Goal: Communication & Community: Share content

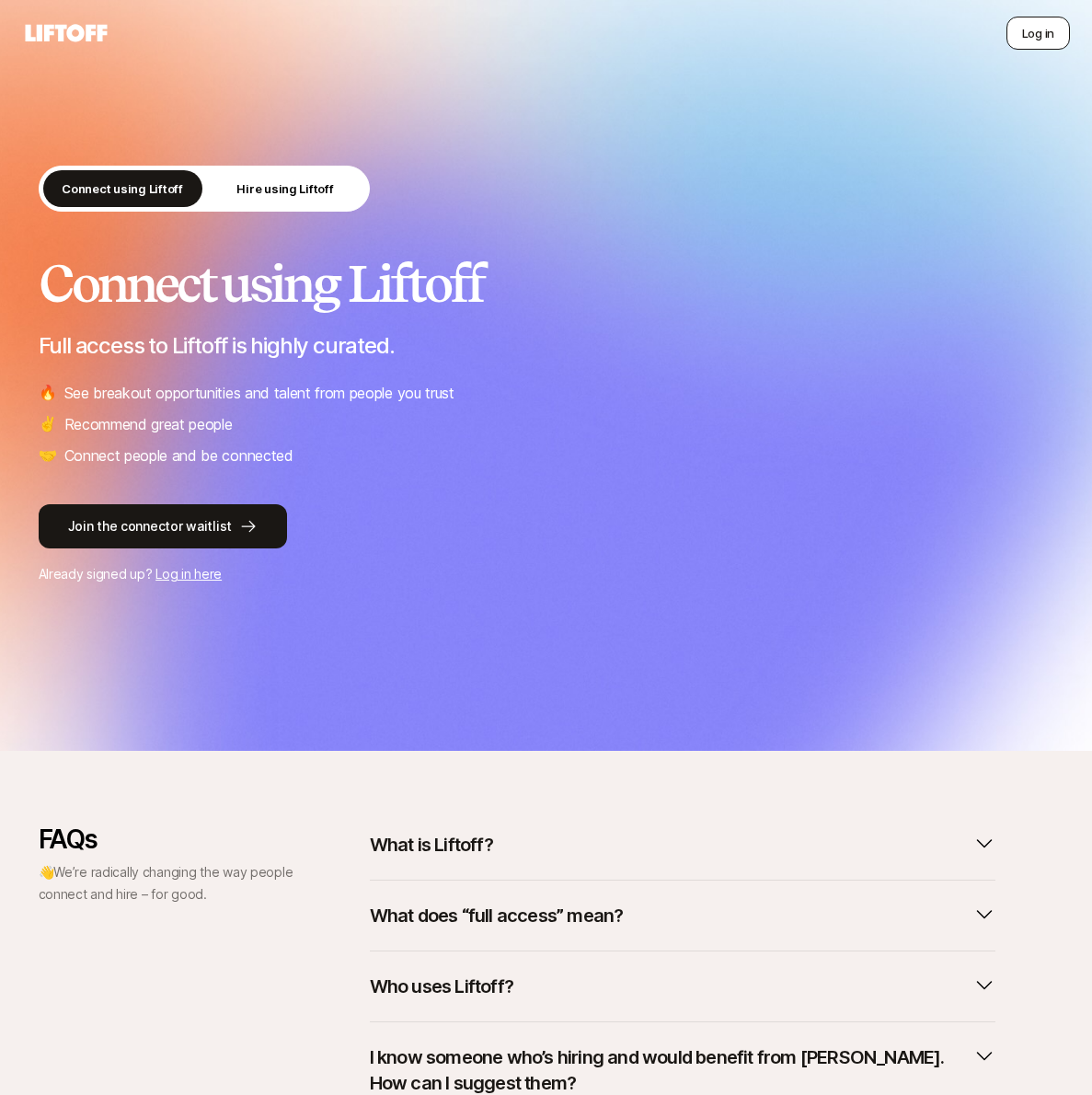
click at [1031, 26] on button "Log in" at bounding box center [1038, 33] width 64 height 33
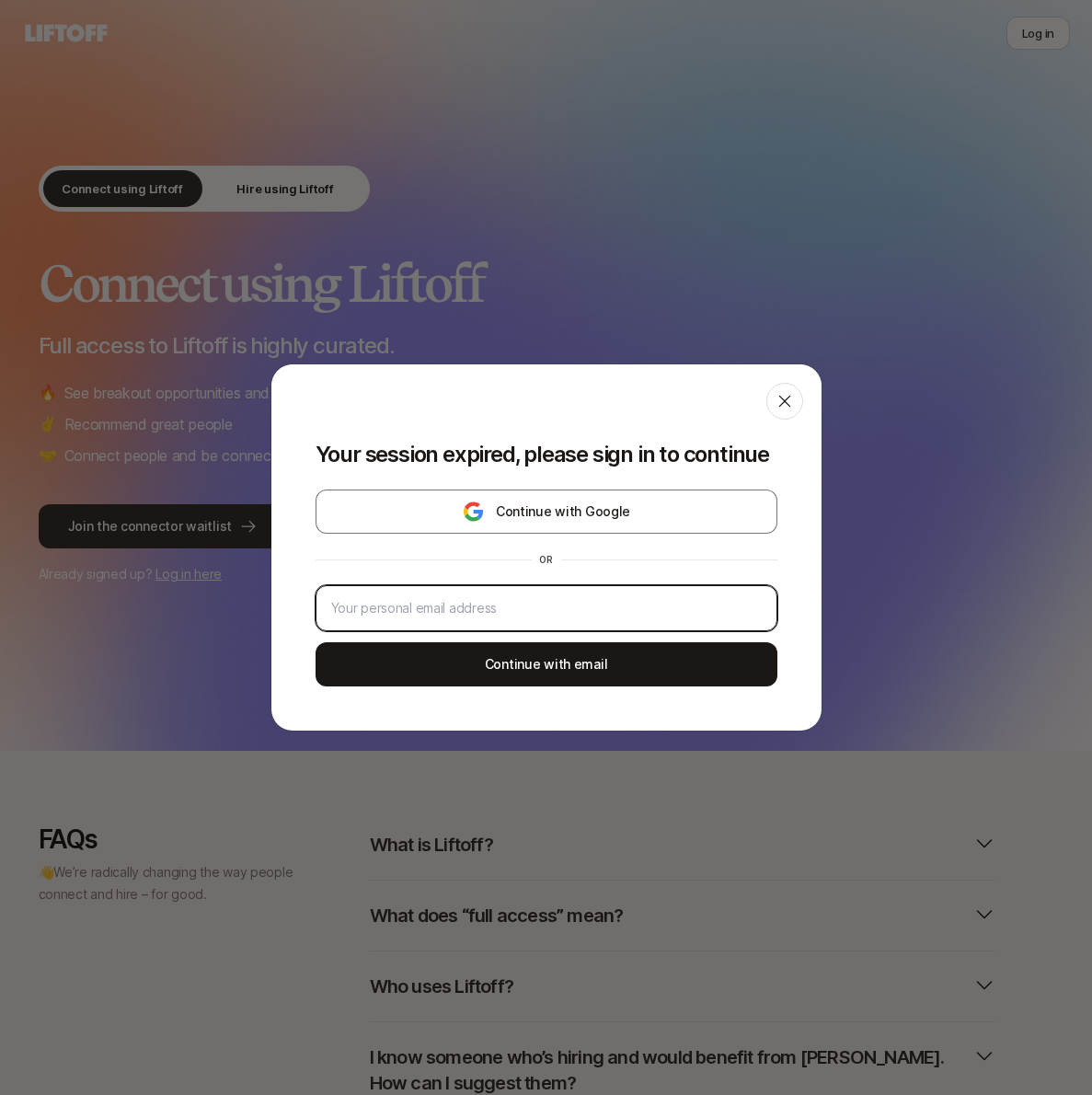
click at [544, 610] on input "email" at bounding box center [546, 608] width 430 height 22
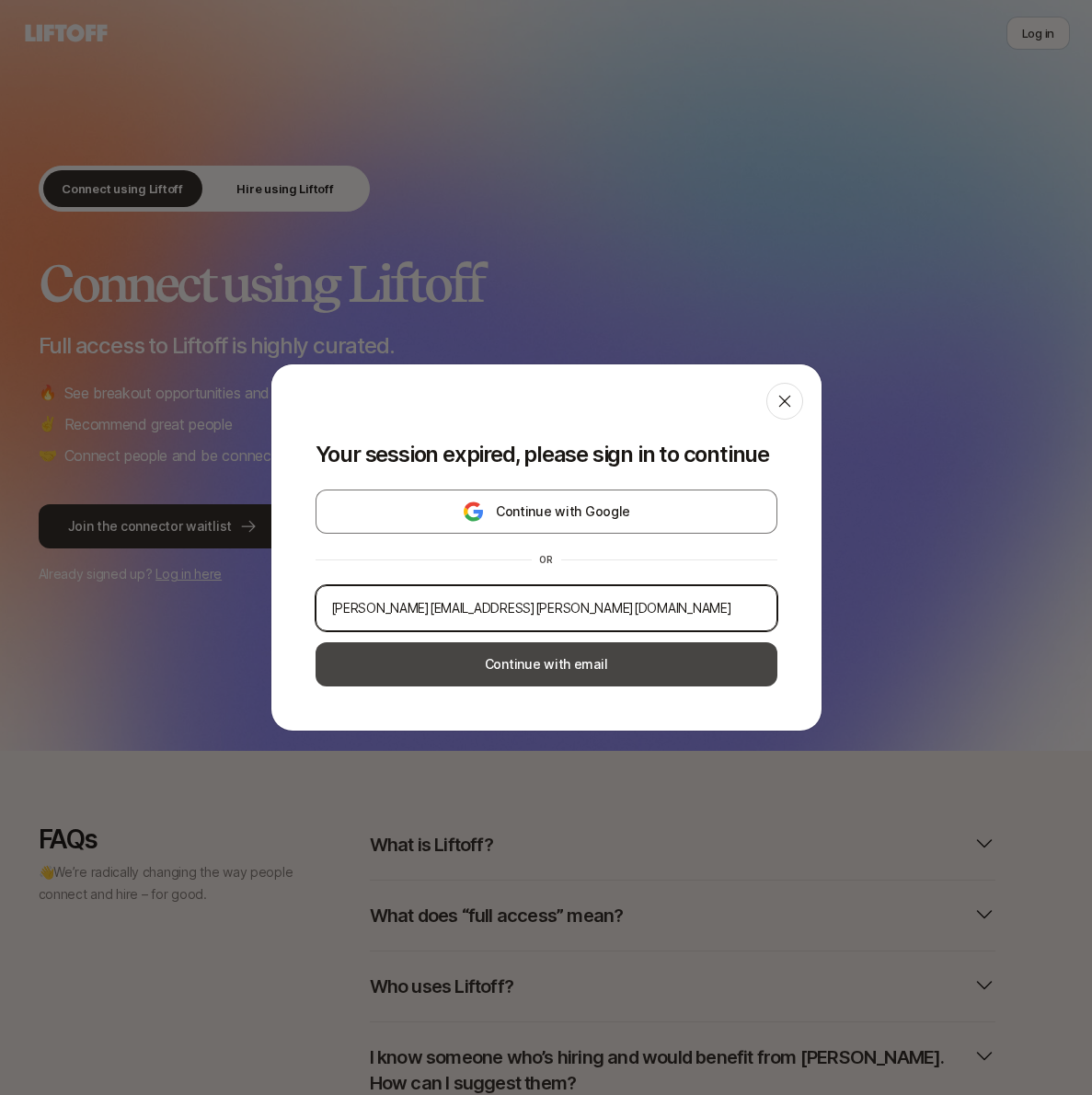
type input "[PERSON_NAME][EMAIL_ADDRESS][PERSON_NAME][DOMAIN_NAME]"
click at [614, 662] on button "Continue with email" at bounding box center [546, 664] width 462 height 44
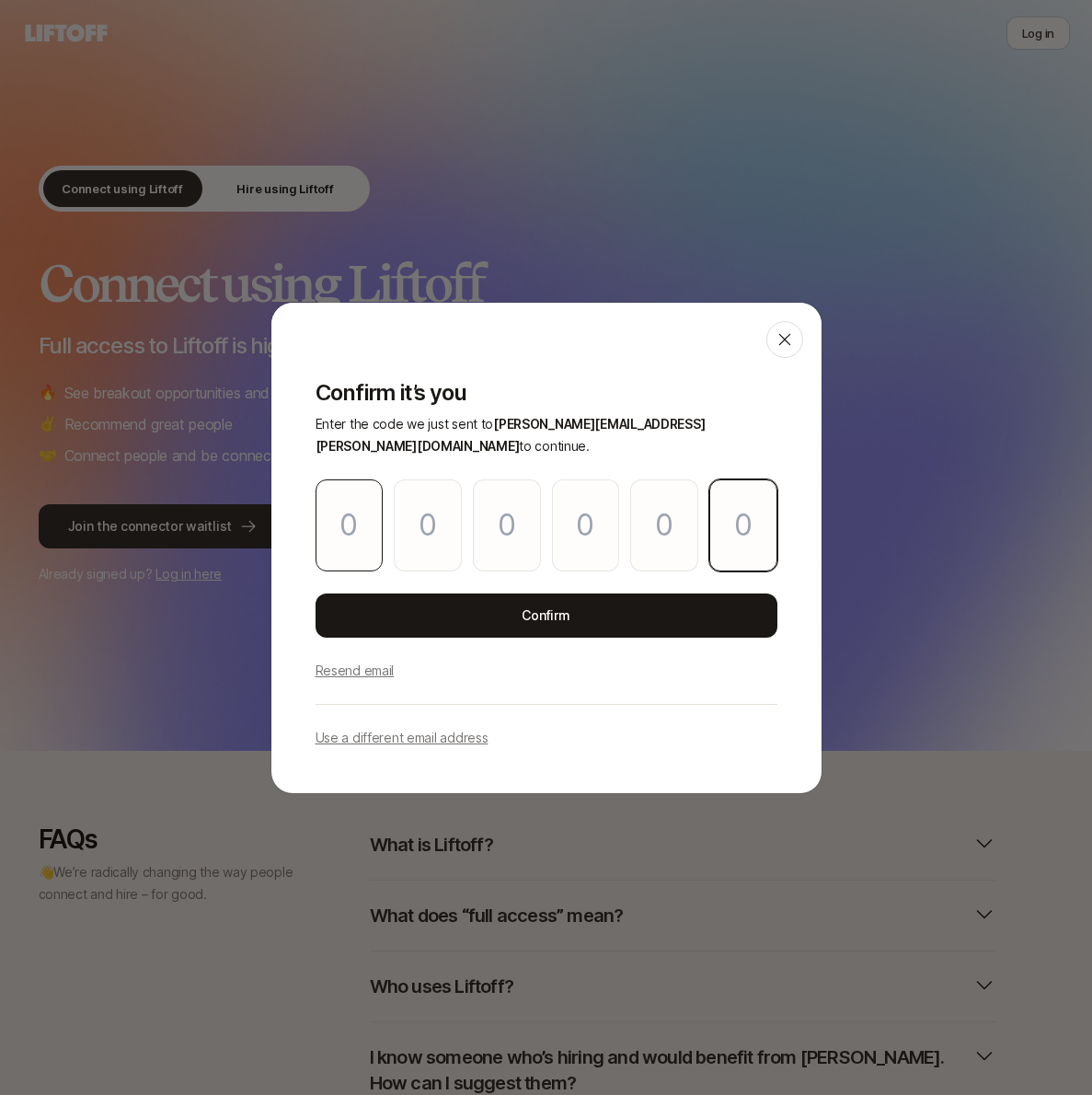
paste input "2"
type input "6"
type input "2"
type input "1"
type input "6"
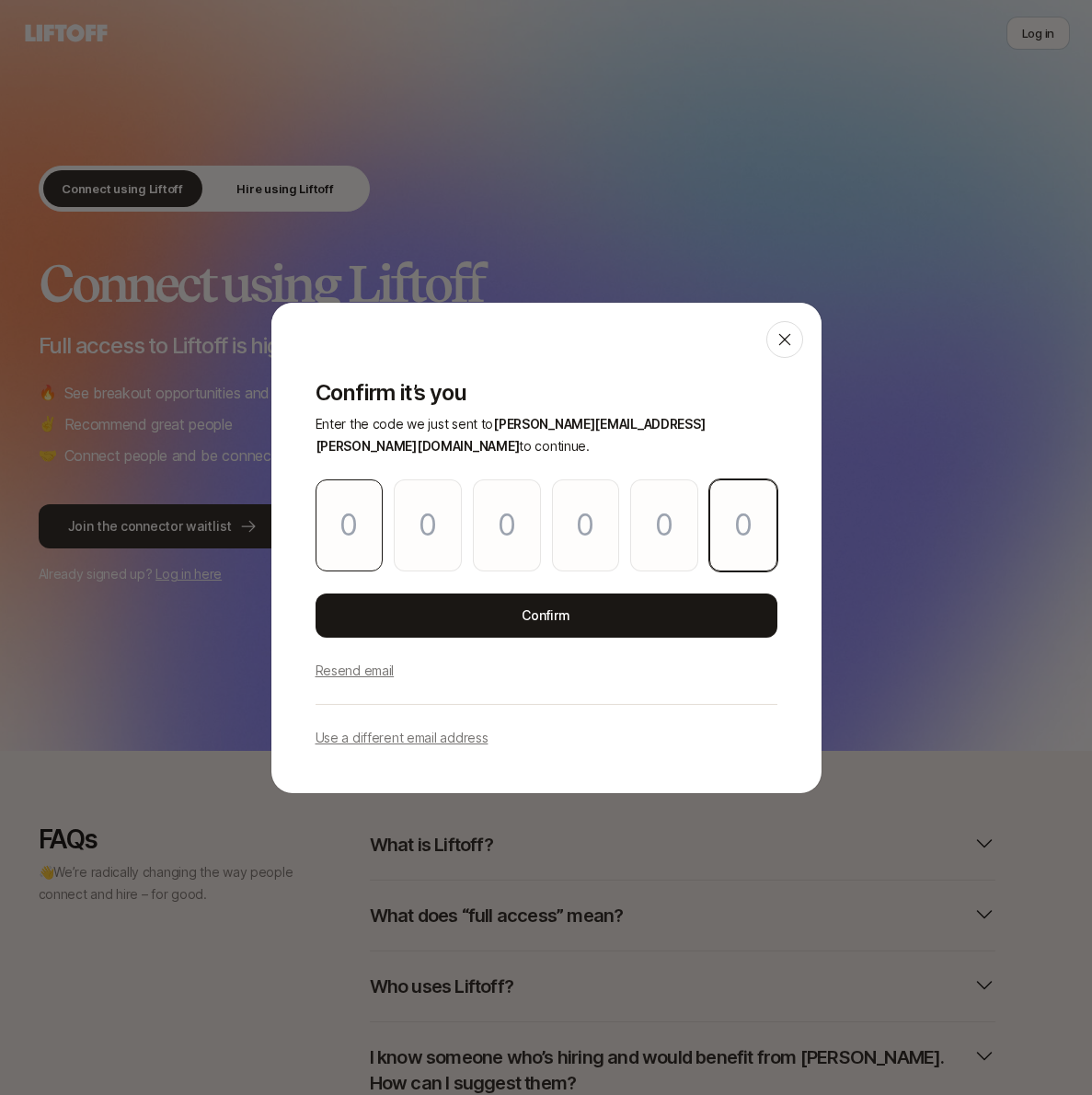
type input "8"
type input "2"
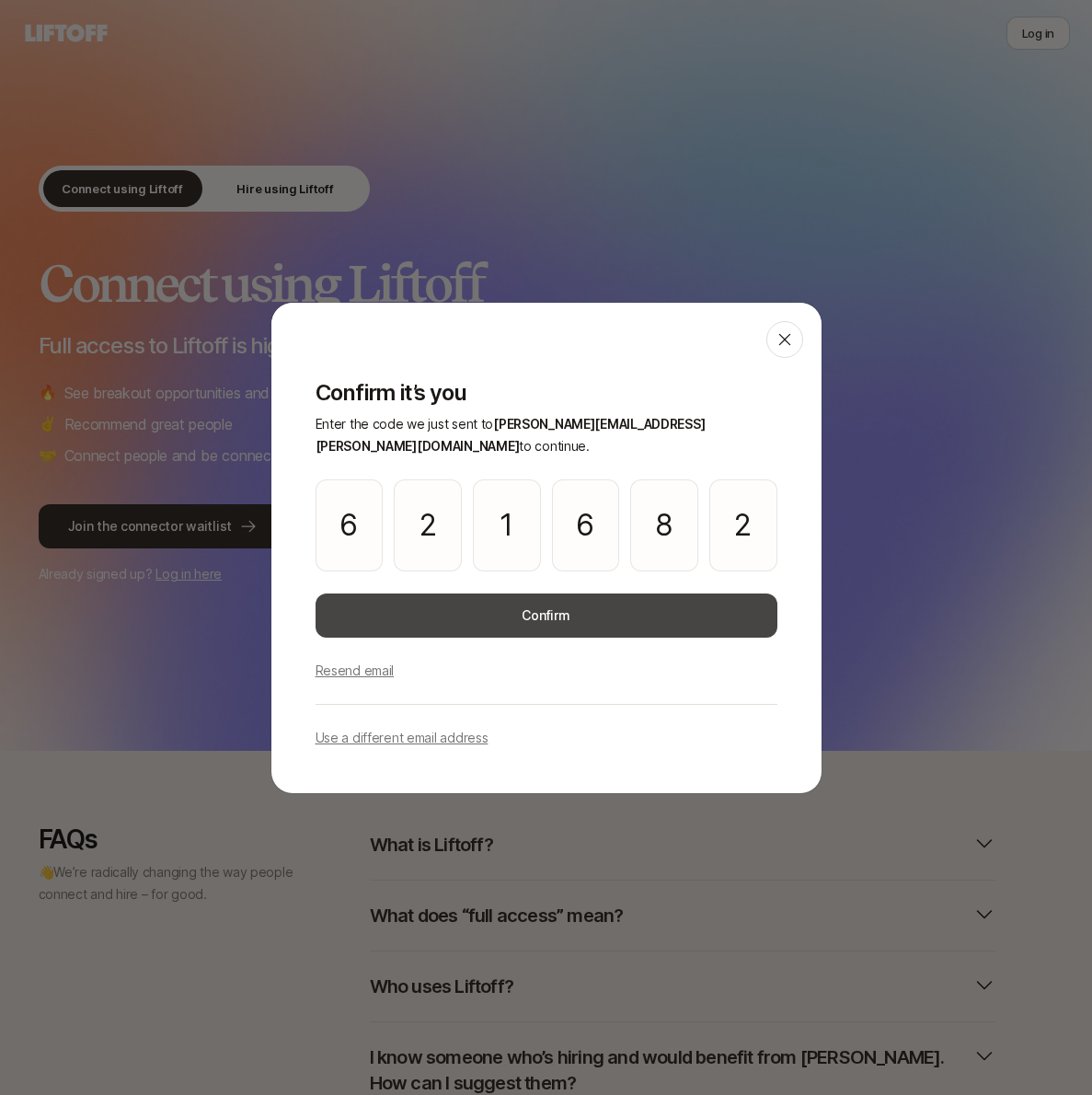
click at [554, 605] on button "Confirm" at bounding box center [546, 615] width 462 height 44
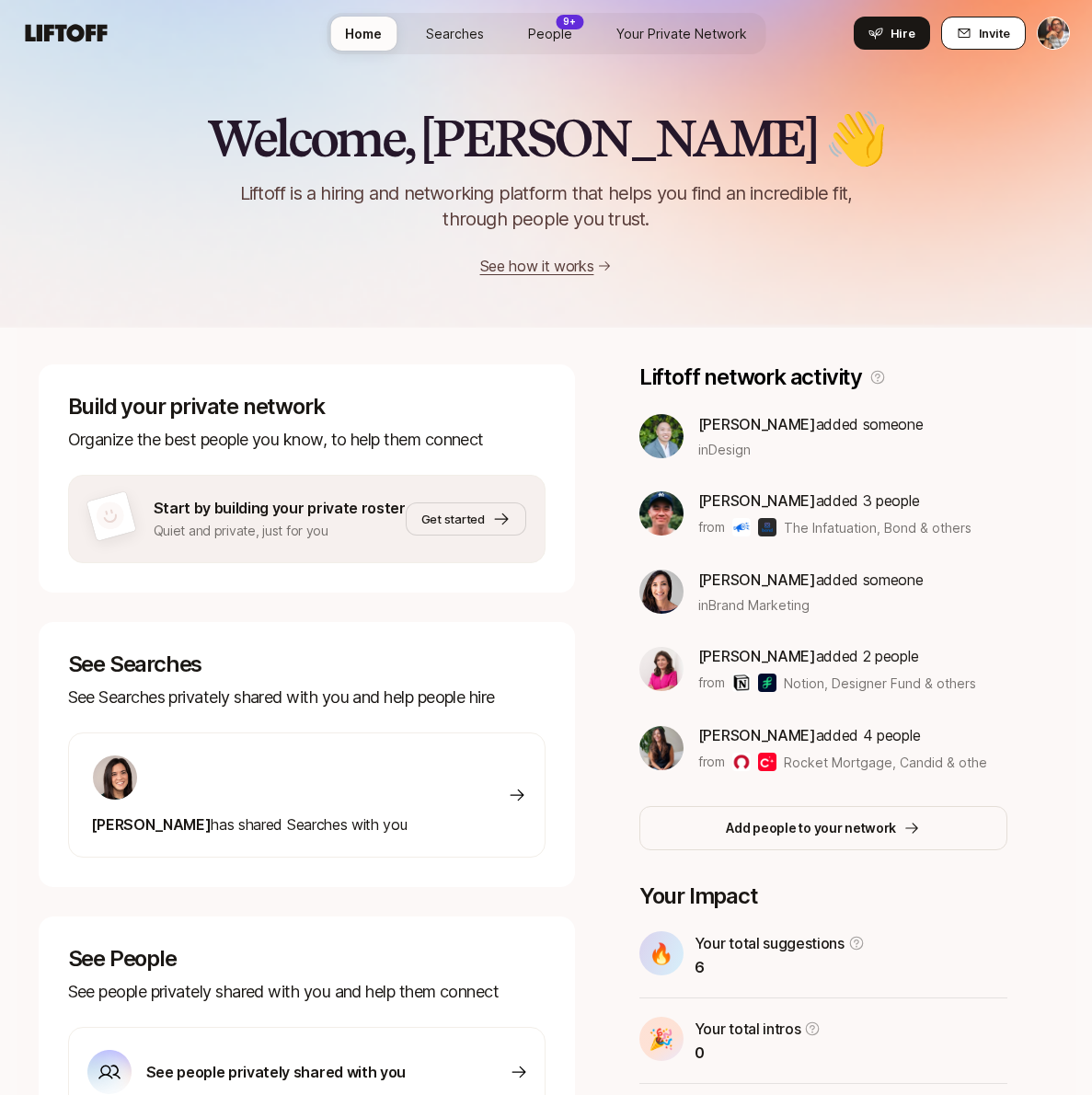
click at [965, 27] on icon at bounding box center [963, 32] width 15 height 15
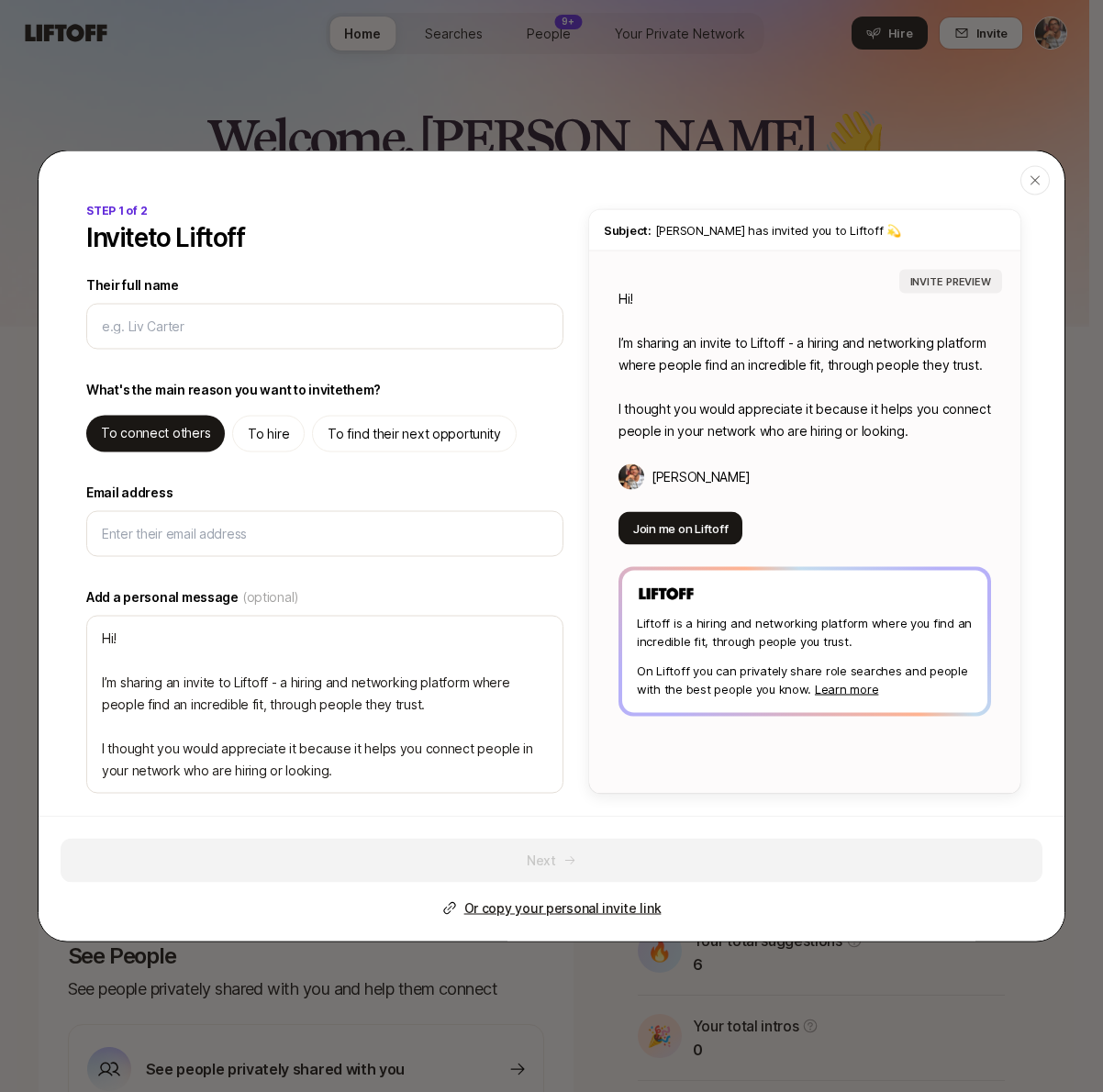
type input "b"
type textarea "x"
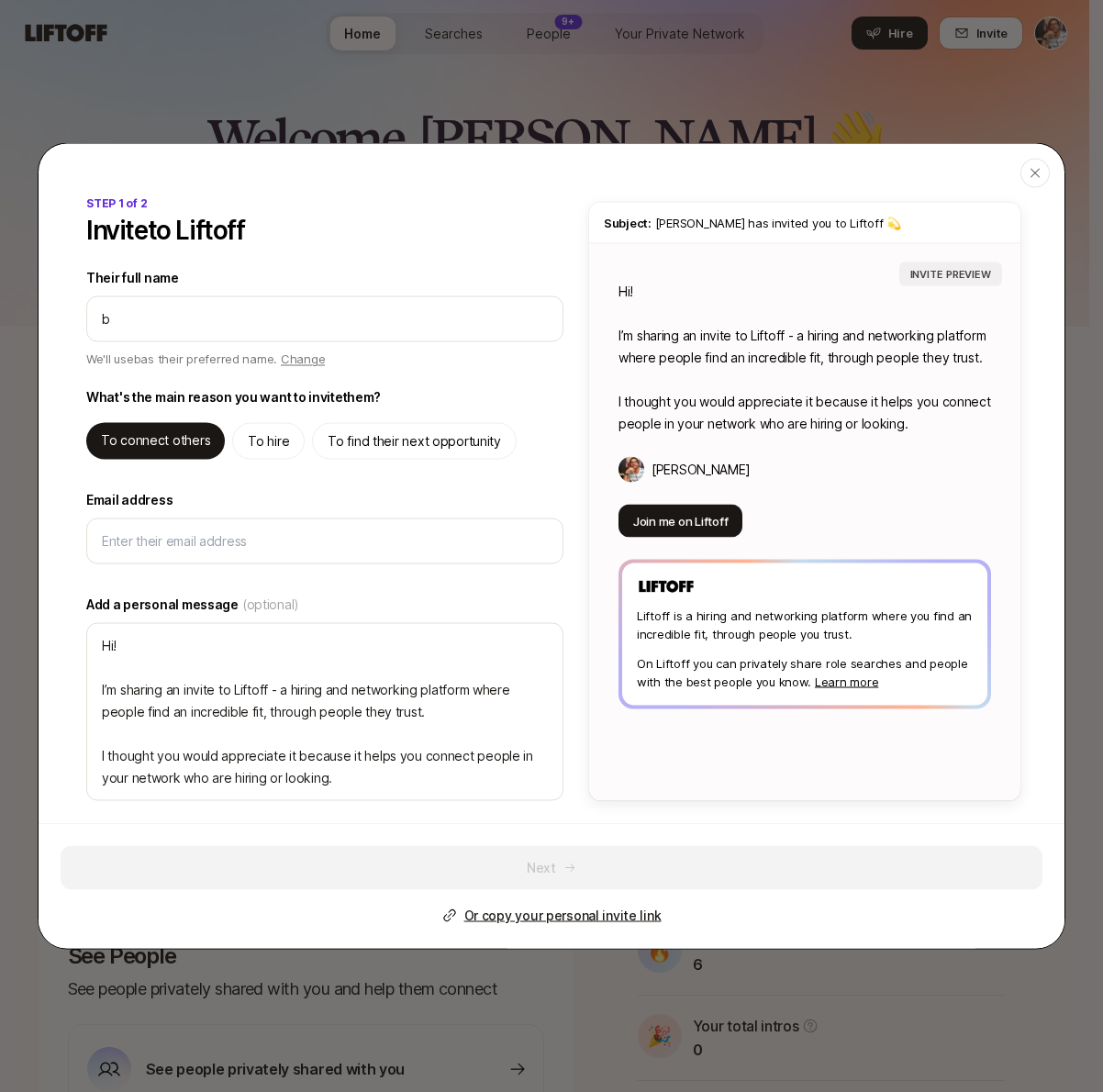
type textarea "x"
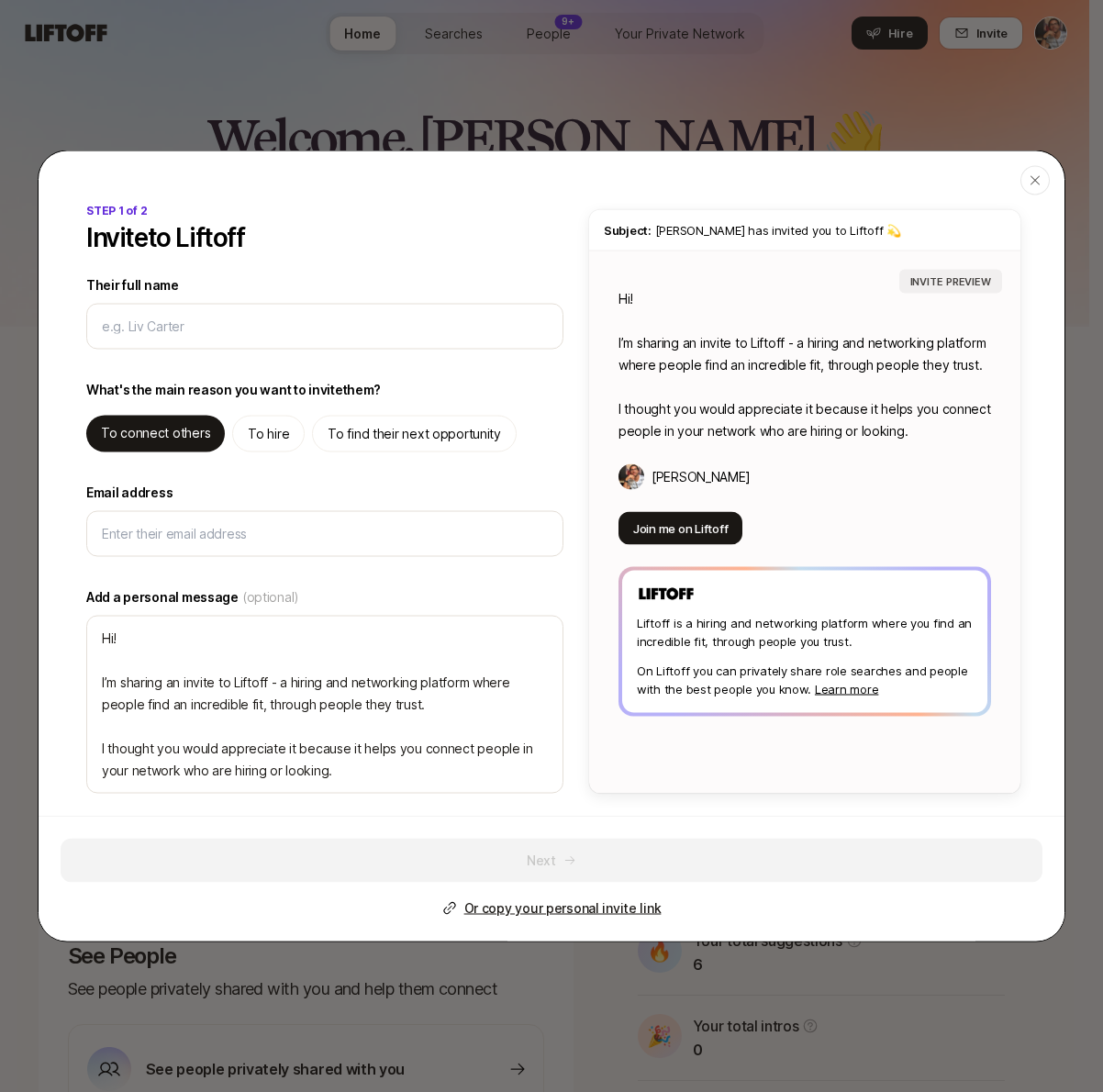
type input "B"
type textarea "x"
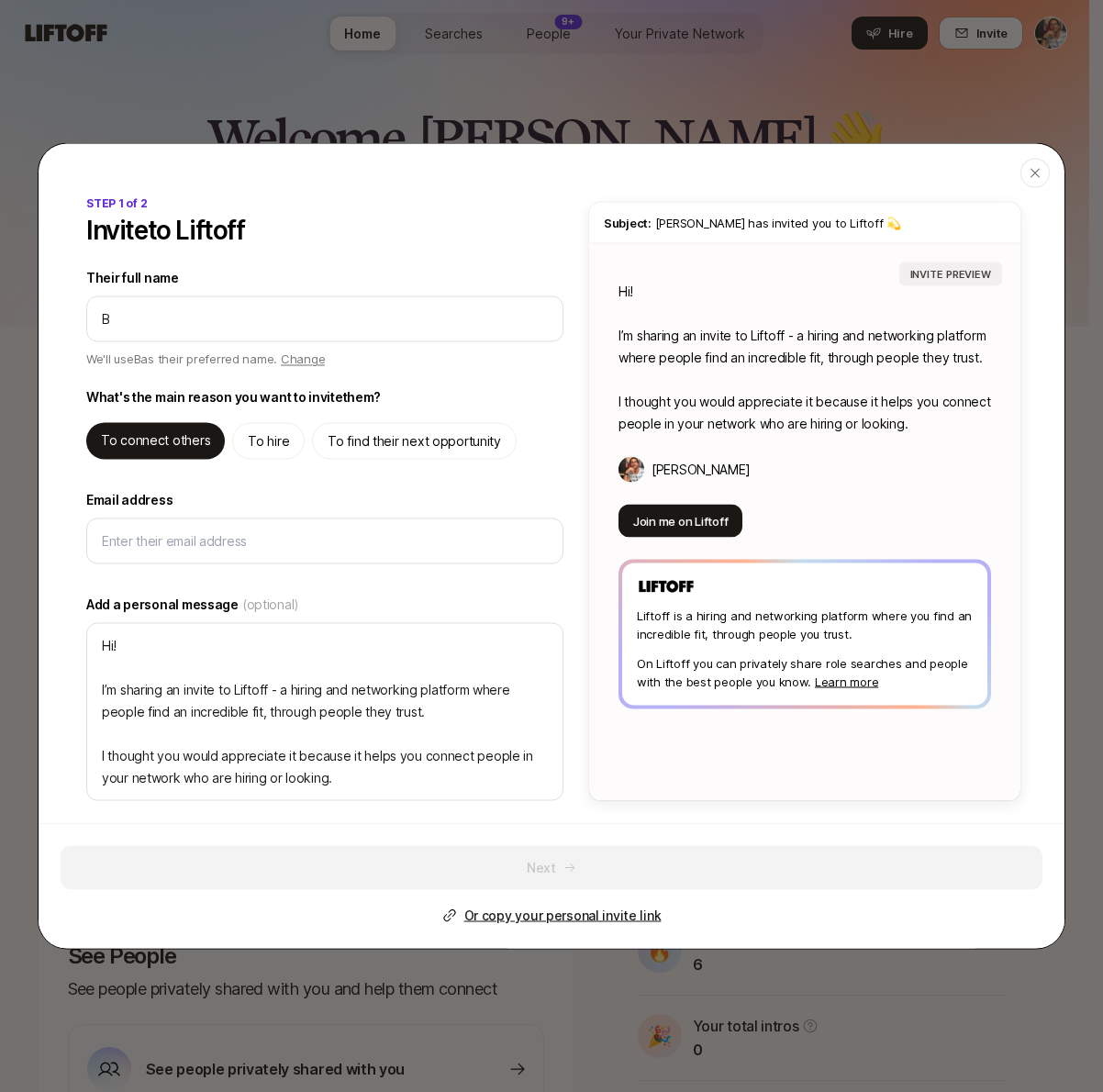
type input "Br"
type textarea "x"
type input "Bry"
type textarea "x"
type input "Brya"
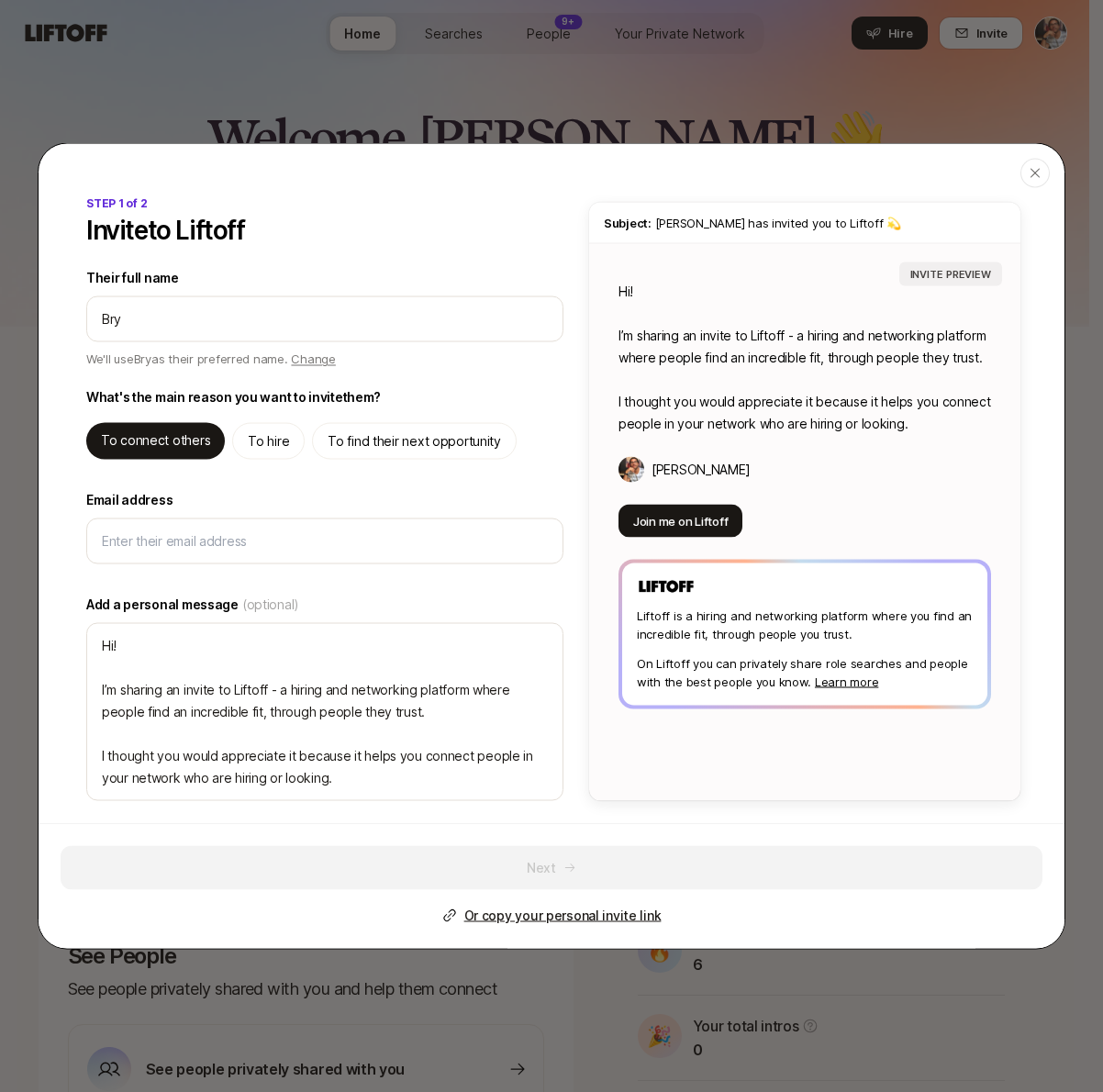
type textarea "x"
type input "[PERSON_NAME]"
type textarea "x"
type input "[PERSON_NAME]"
type textarea "x"
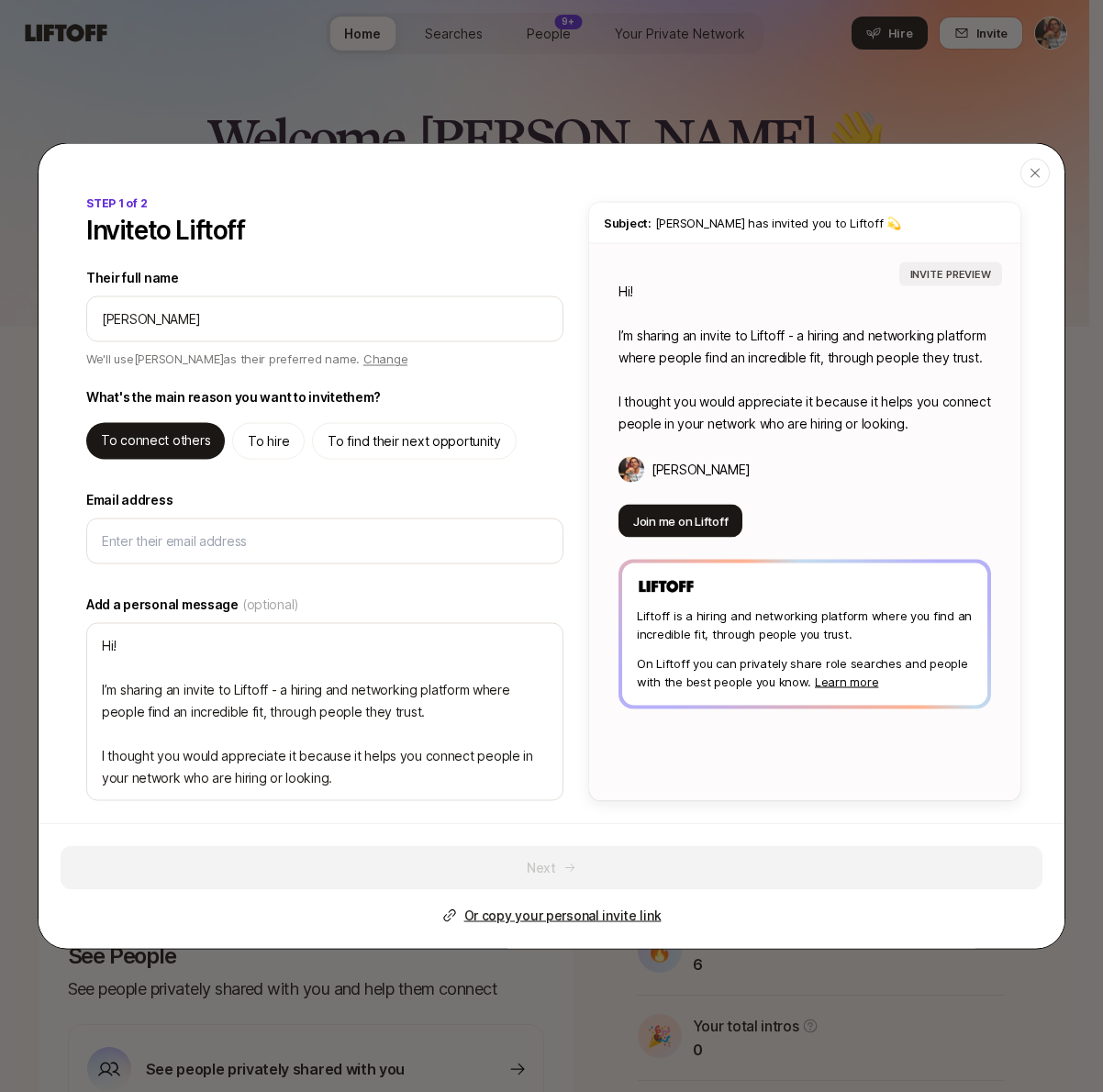
type input "[PERSON_NAME]"
type textarea "x"
type input "[PERSON_NAME]"
type textarea "x"
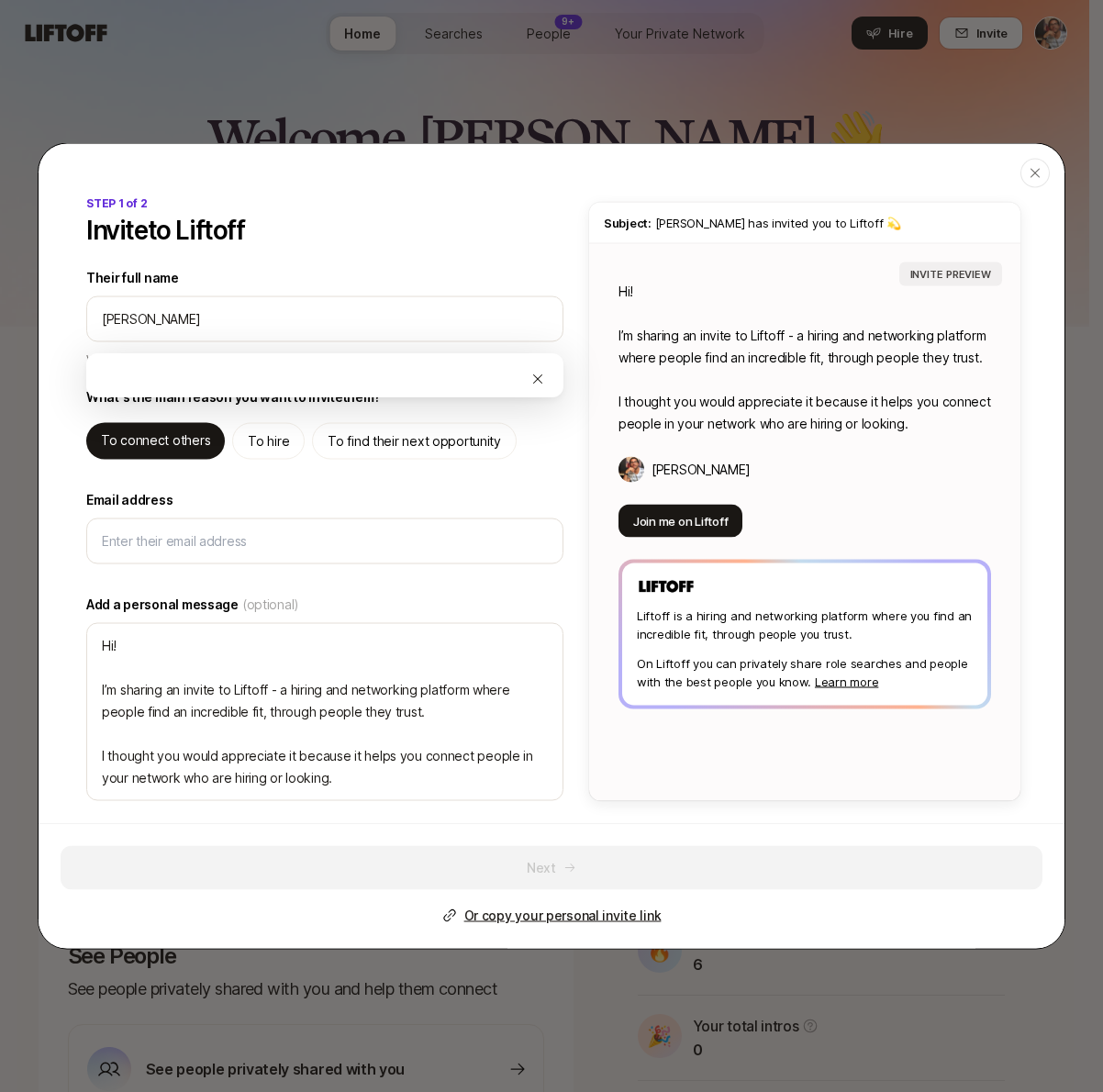
type input "[PERSON_NAME]"
type textarea "x"
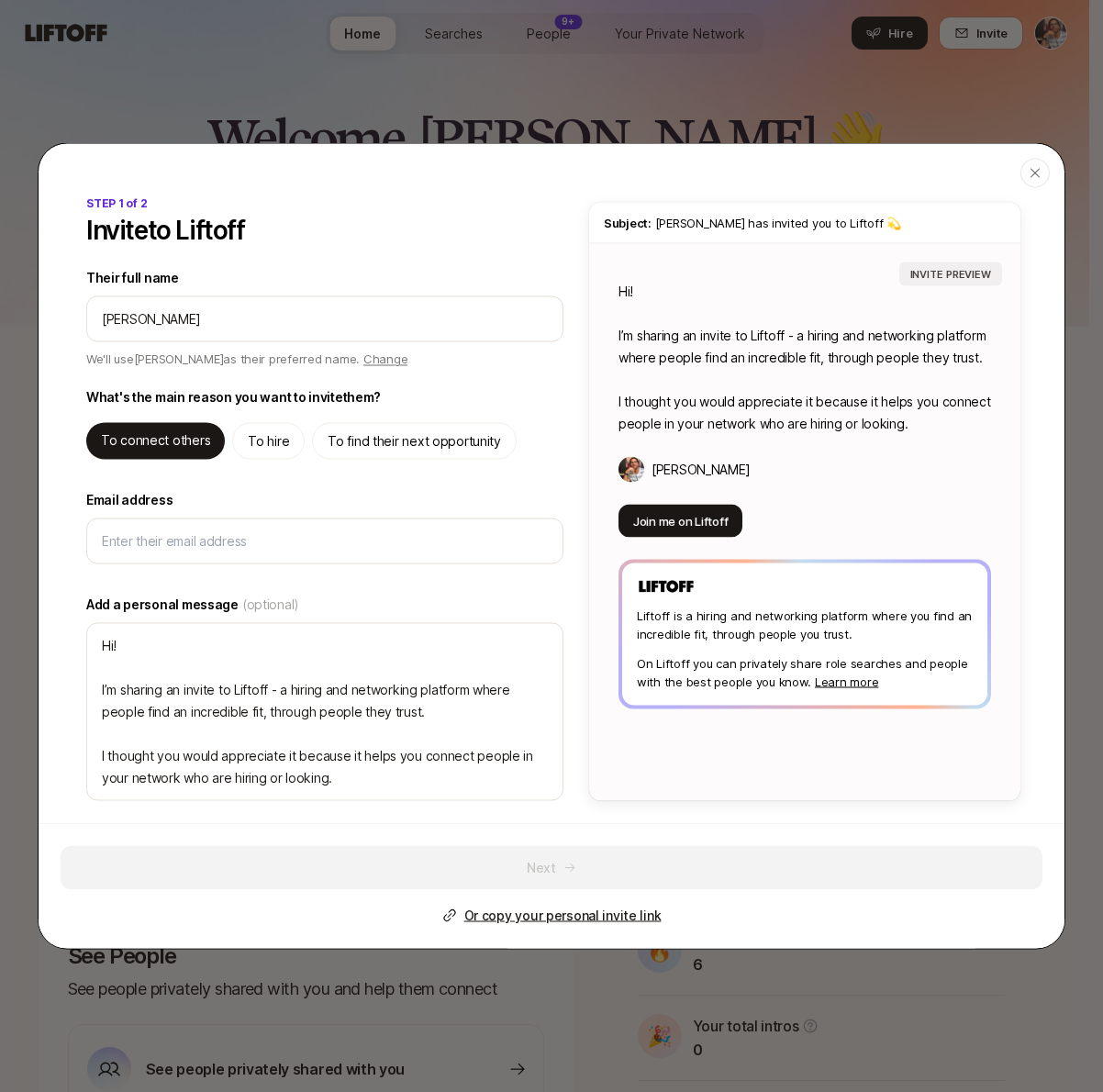
type input "[PERSON_NAME]"
type textarea "x"
type input "[PERSON_NAME]"
type textarea "x"
type input "[PERSON_NAME]"
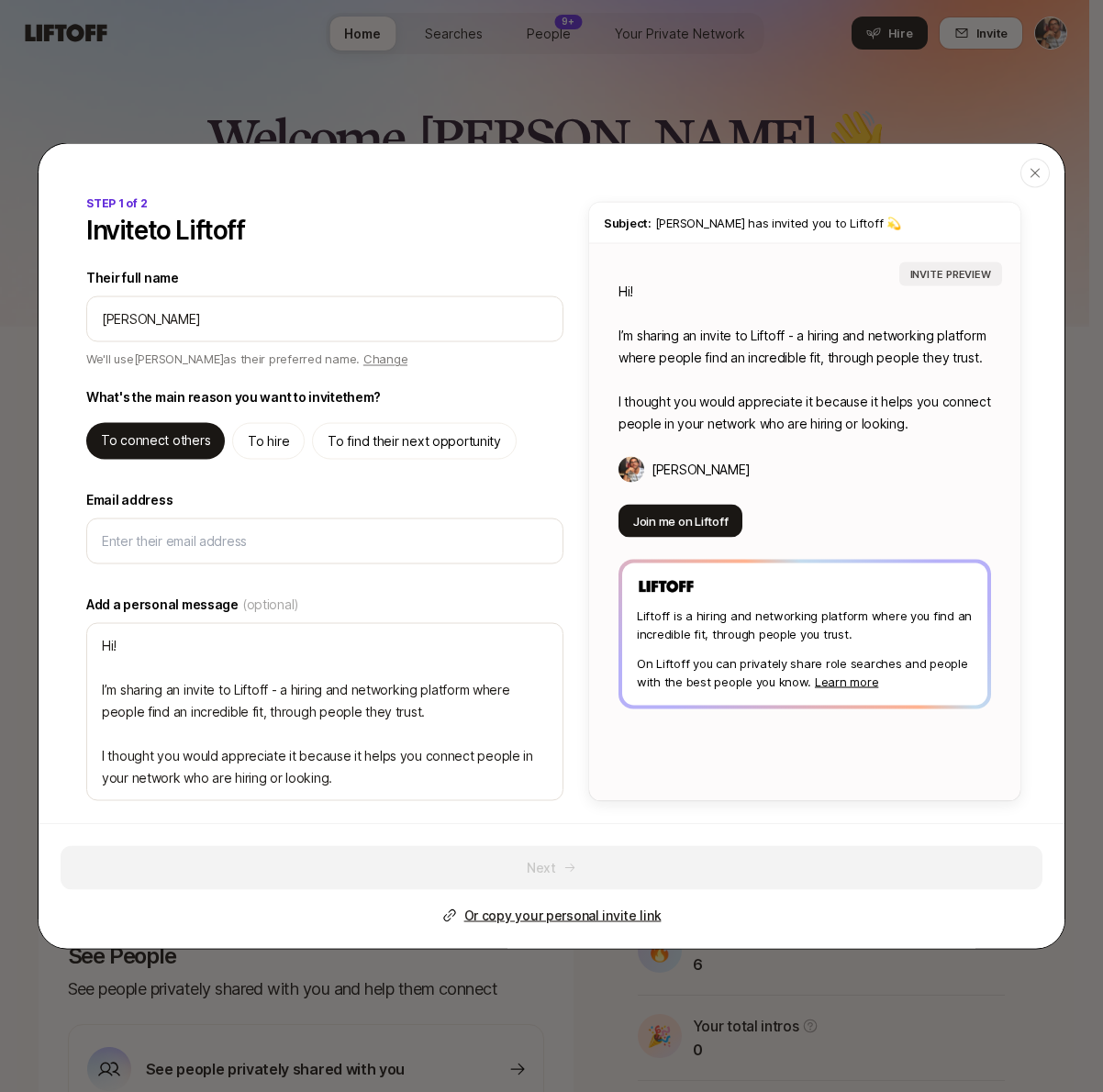
type textarea "Hi [PERSON_NAME]! I’m sharing an invite to Liftoff - a hiring and networking pl…"
type textarea "x"
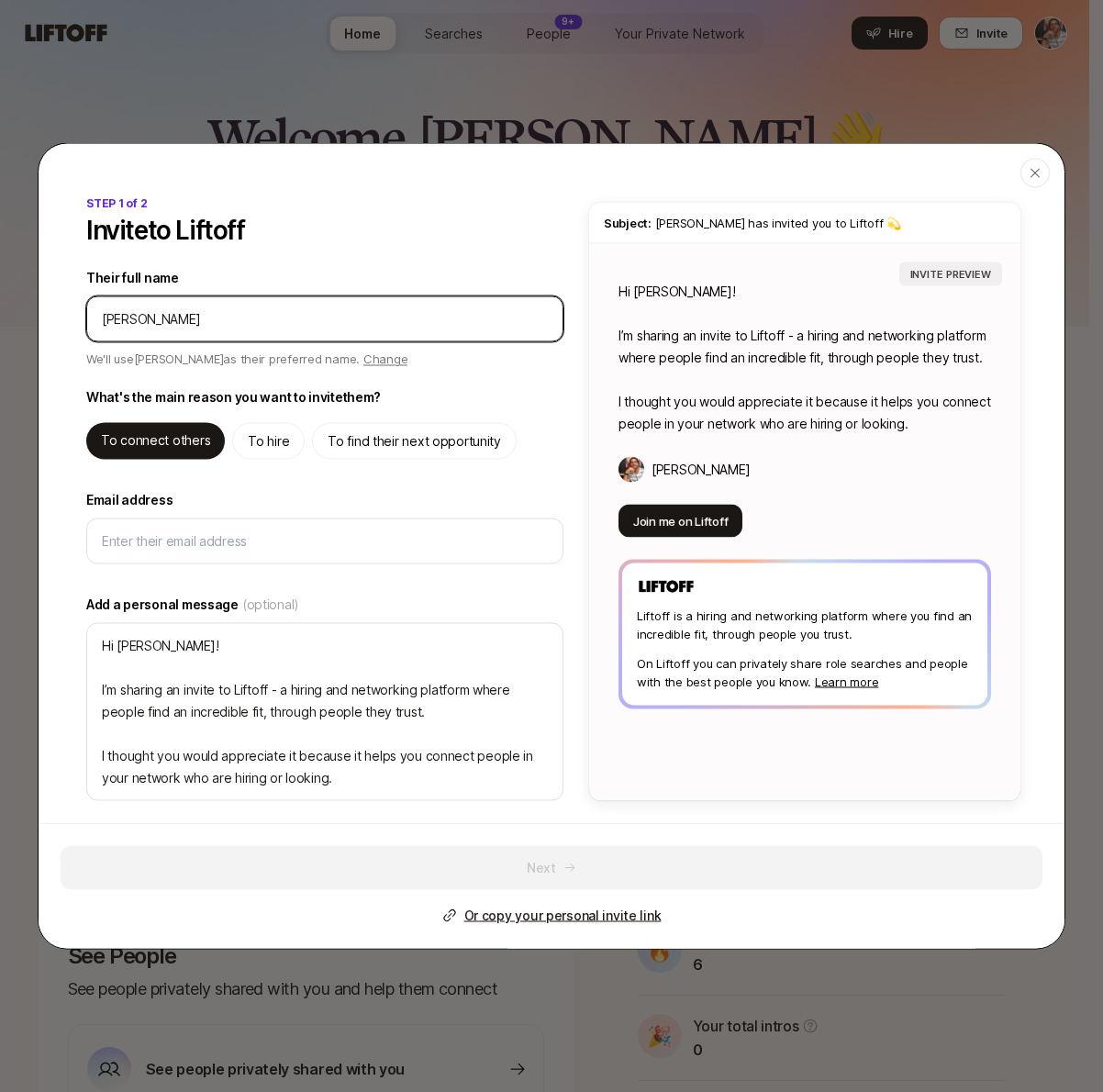
type input "[PERSON_NAME]"
type textarea "x"
type input "[PERSON_NAME]"
type textarea "x"
click at [262, 442] on p "To hire" at bounding box center [268, 441] width 41 height 22
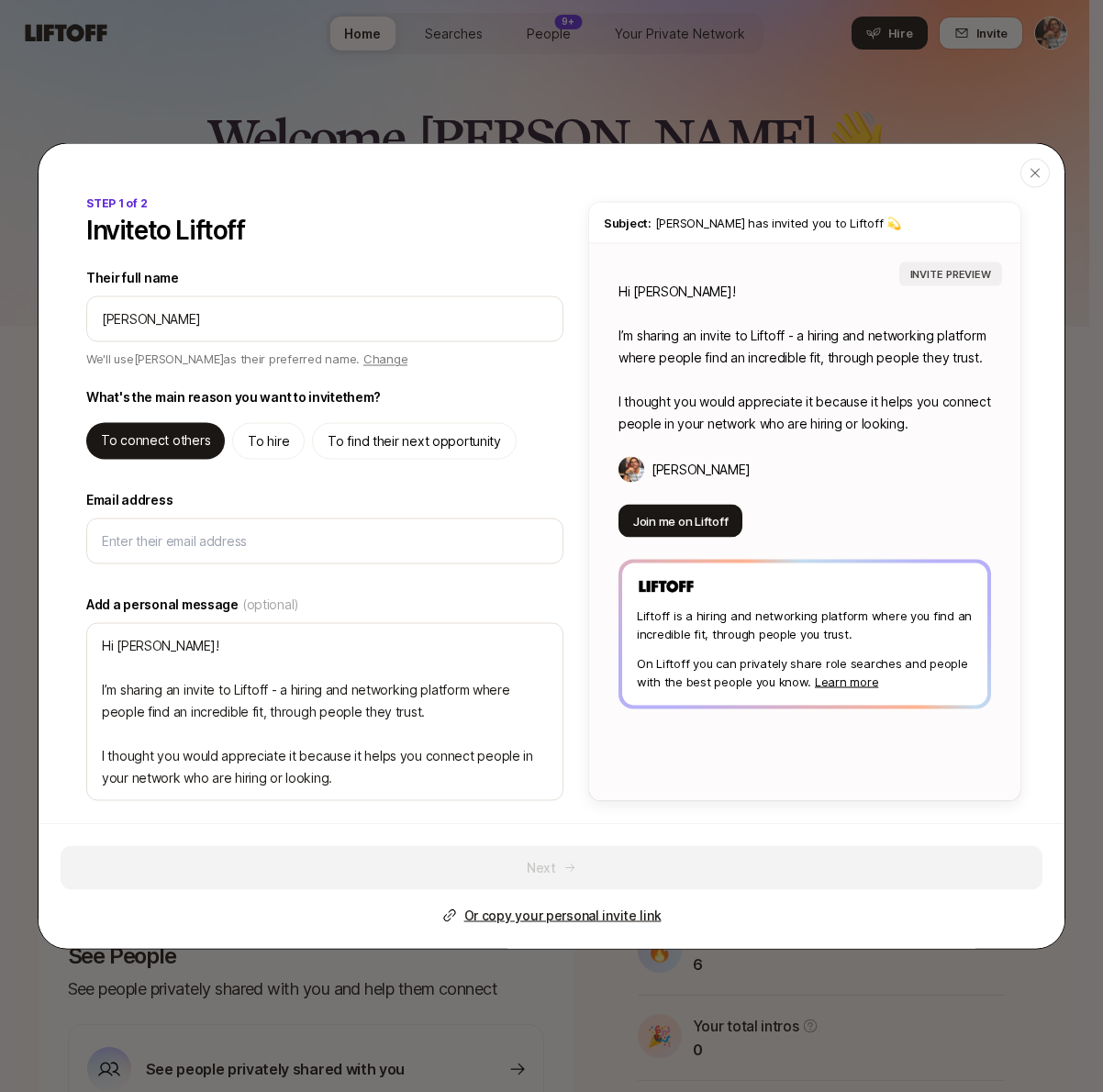
type textarea "Hi [PERSON_NAME]! I’m sharing an invite to Liftoff - you can use it to hire, an…"
type textarea "x"
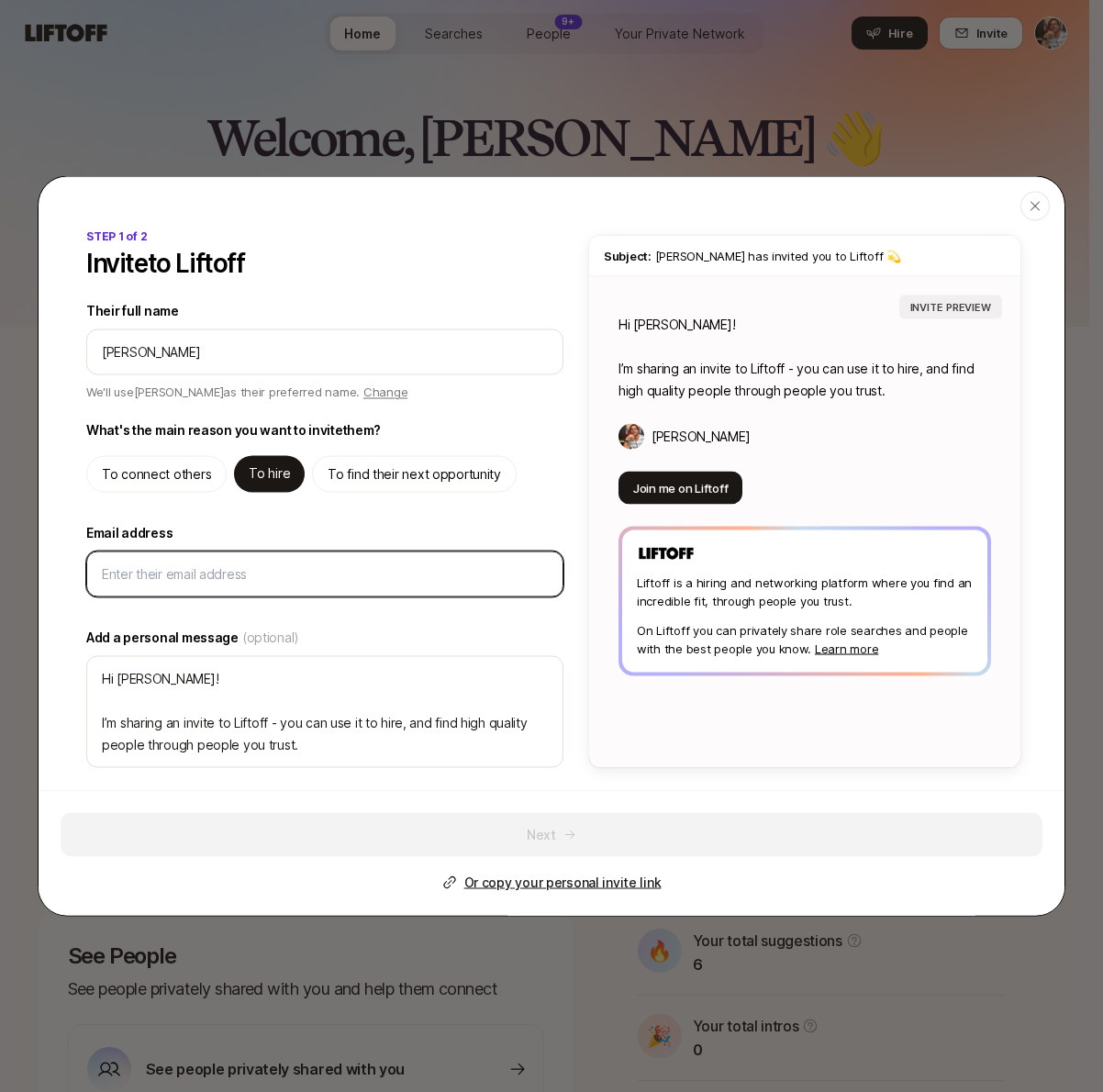
click at [335, 574] on input "Email address" at bounding box center [324, 574] width 446 height 22
paste input "[PERSON_NAME][EMAIL_ADDRESS][DOMAIN_NAME]"
type input "[PERSON_NAME][EMAIL_ADDRESS][DOMAIN_NAME]"
type textarea "x"
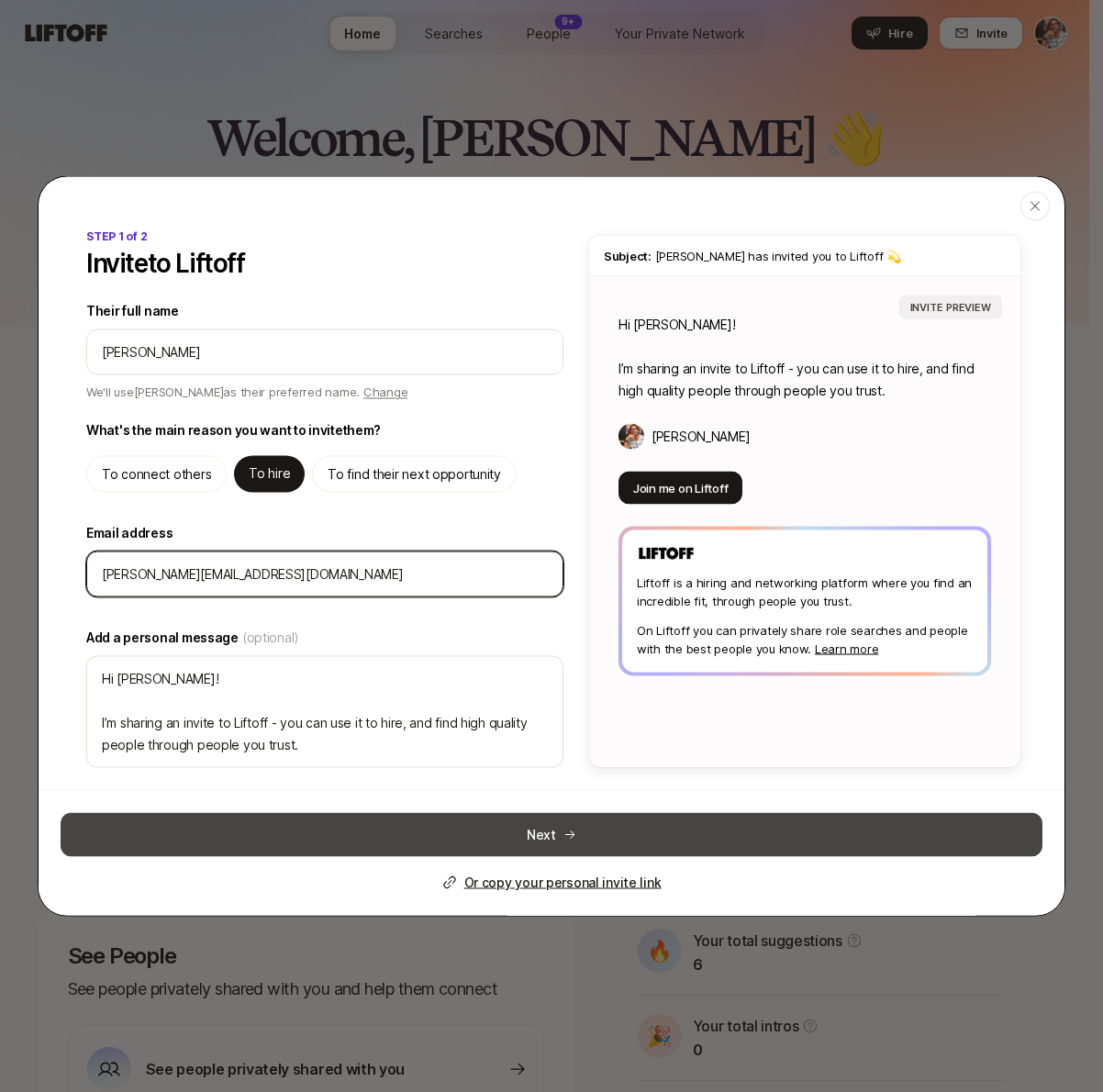
type input "[PERSON_NAME][EMAIL_ADDRESS][DOMAIN_NAME]"
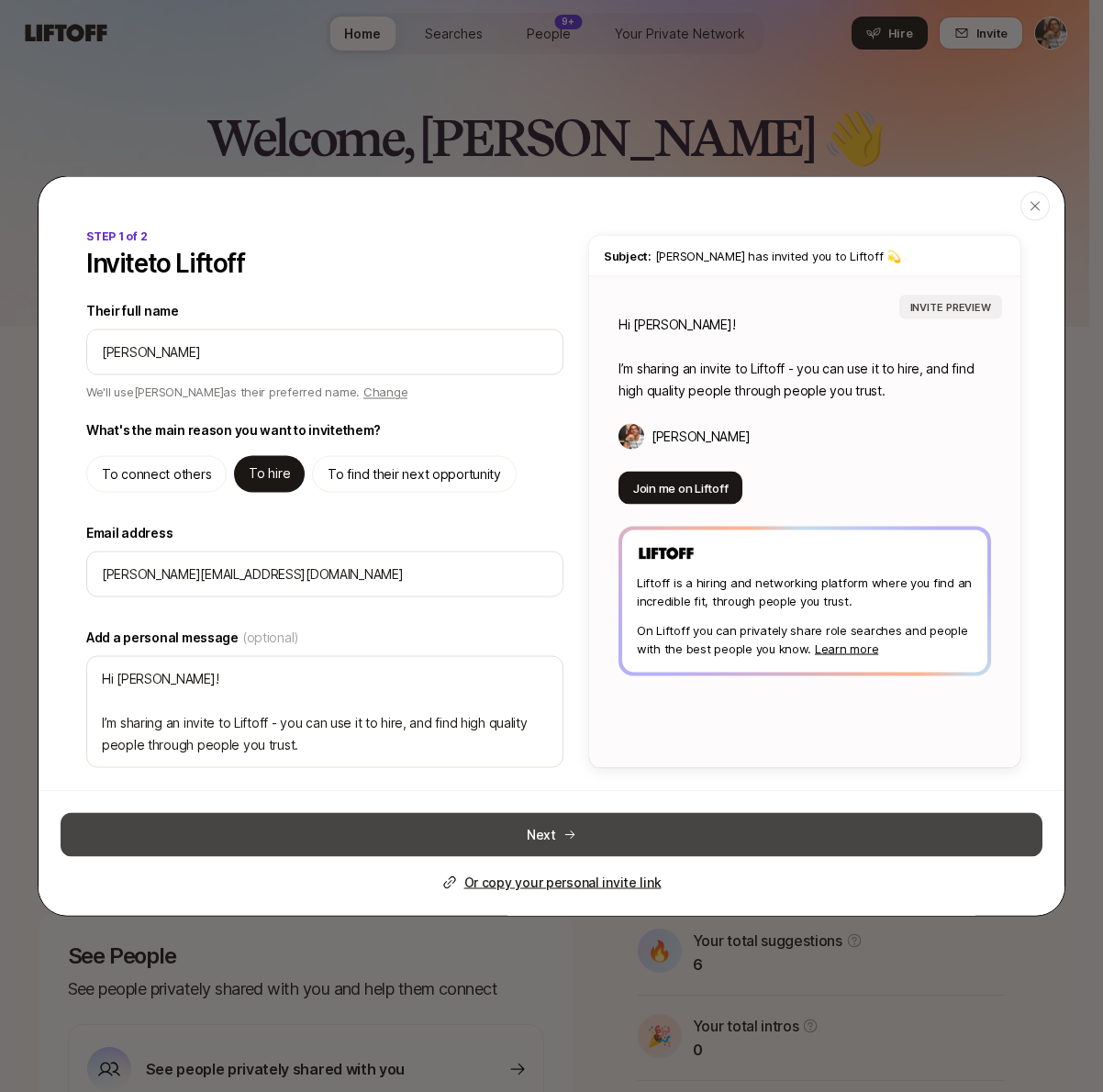
click at [530, 839] on button "Next" at bounding box center [552, 834] width 982 height 44
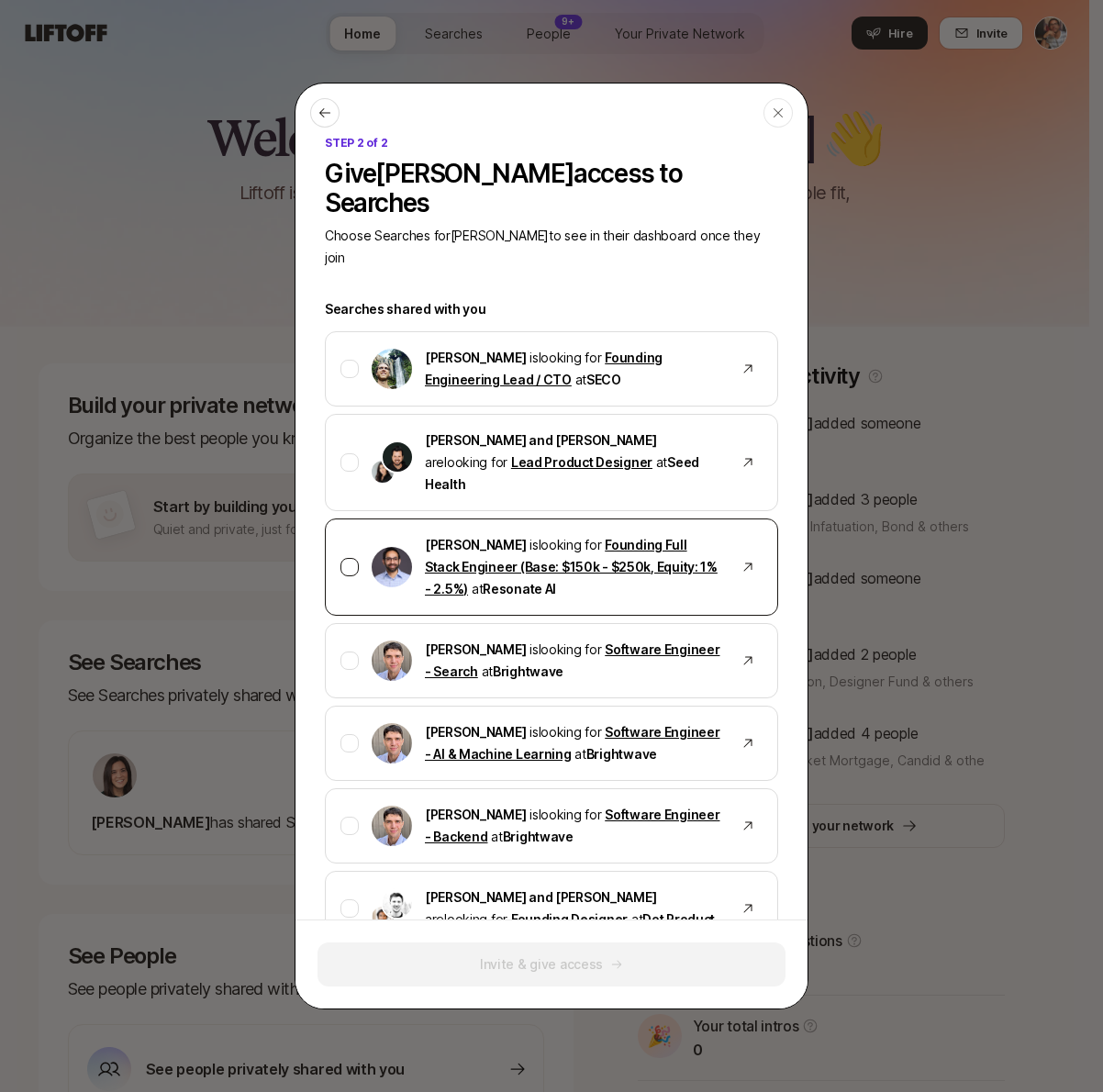
click at [352, 558] on div at bounding box center [350, 567] width 19 height 19
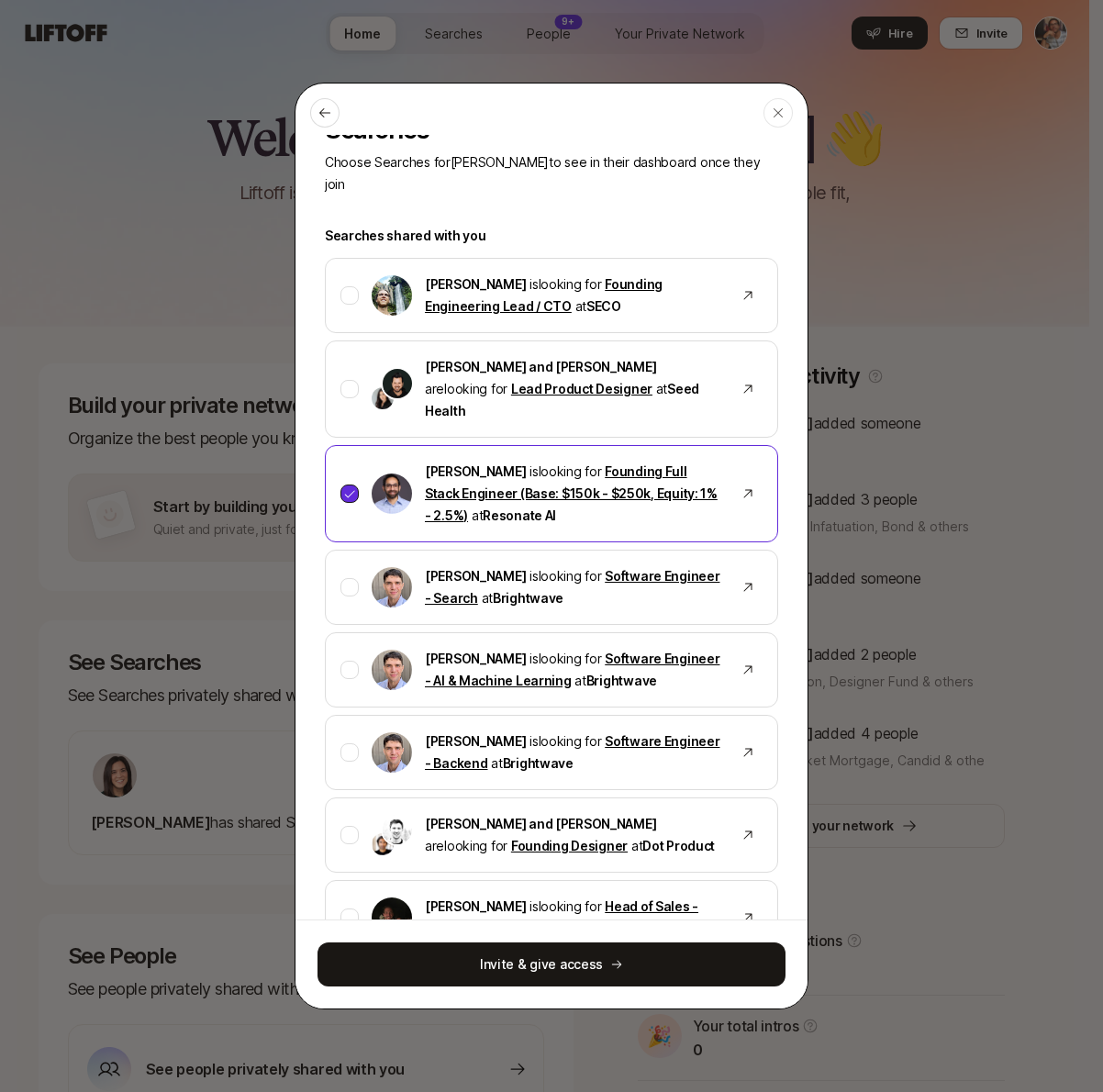
scroll to position [231, 0]
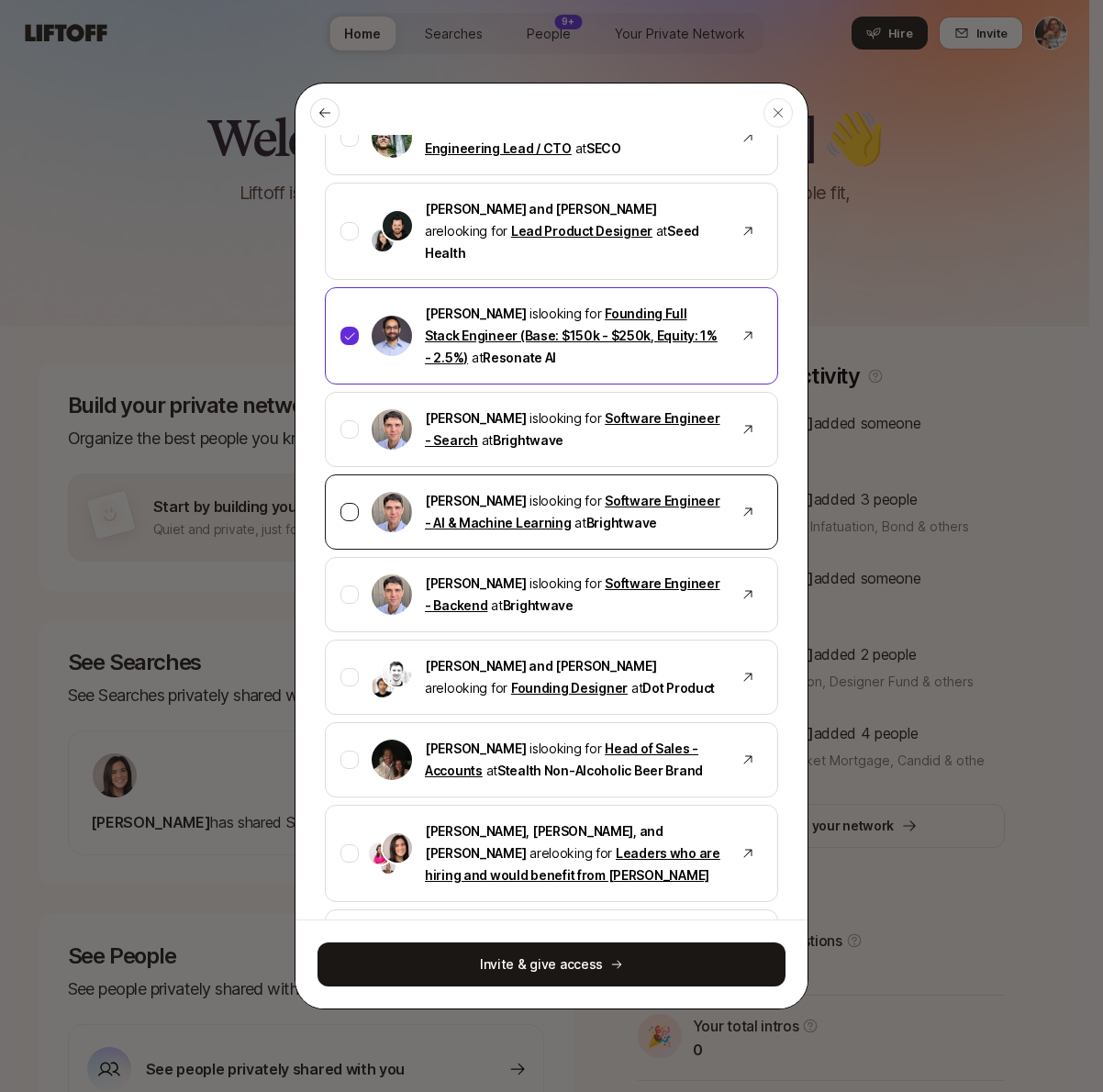
click at [355, 502] on div at bounding box center [350, 511] width 19 height 19
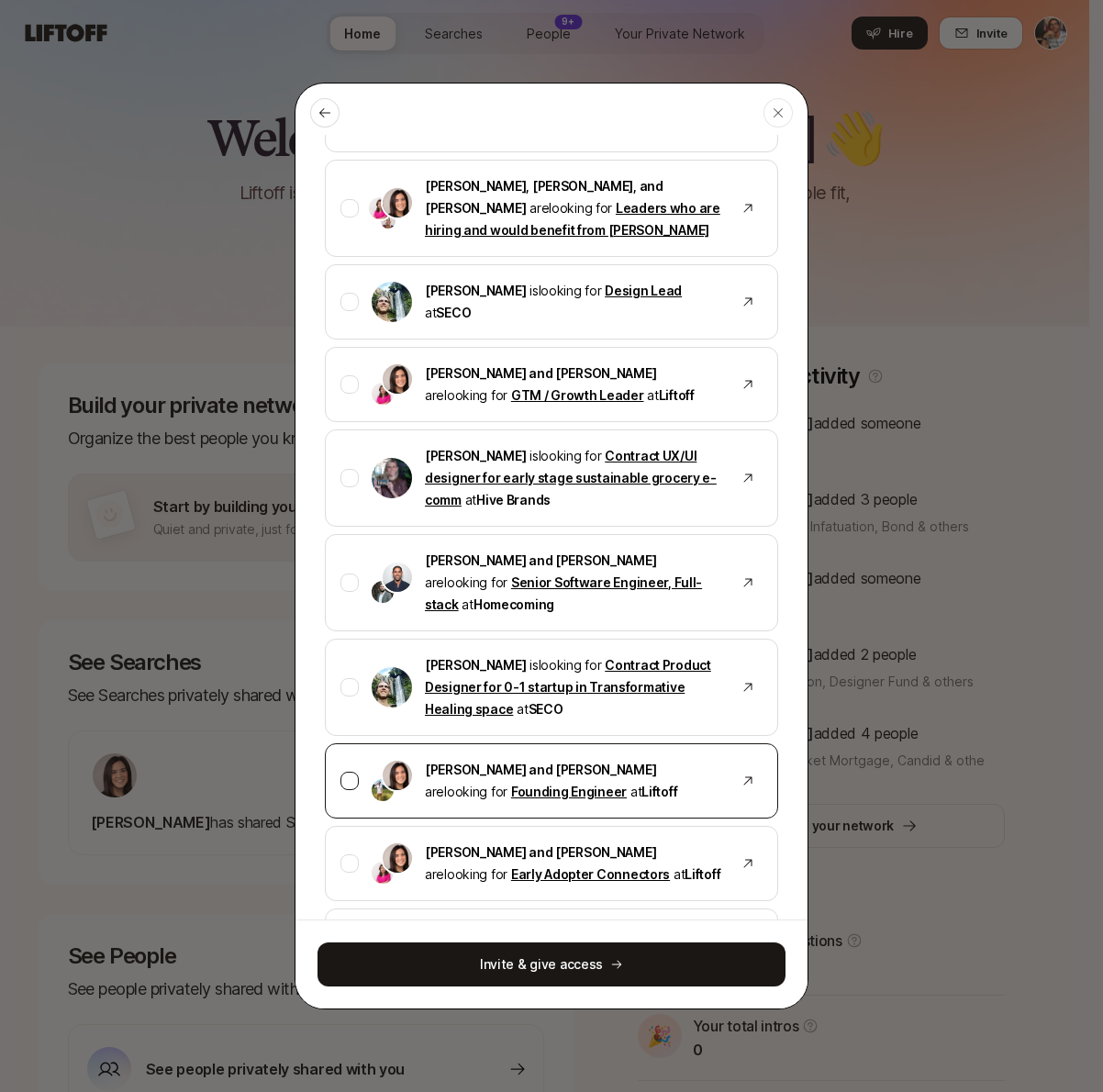
scroll to position [878, 0]
click at [346, 771] on div at bounding box center [350, 780] width 19 height 19
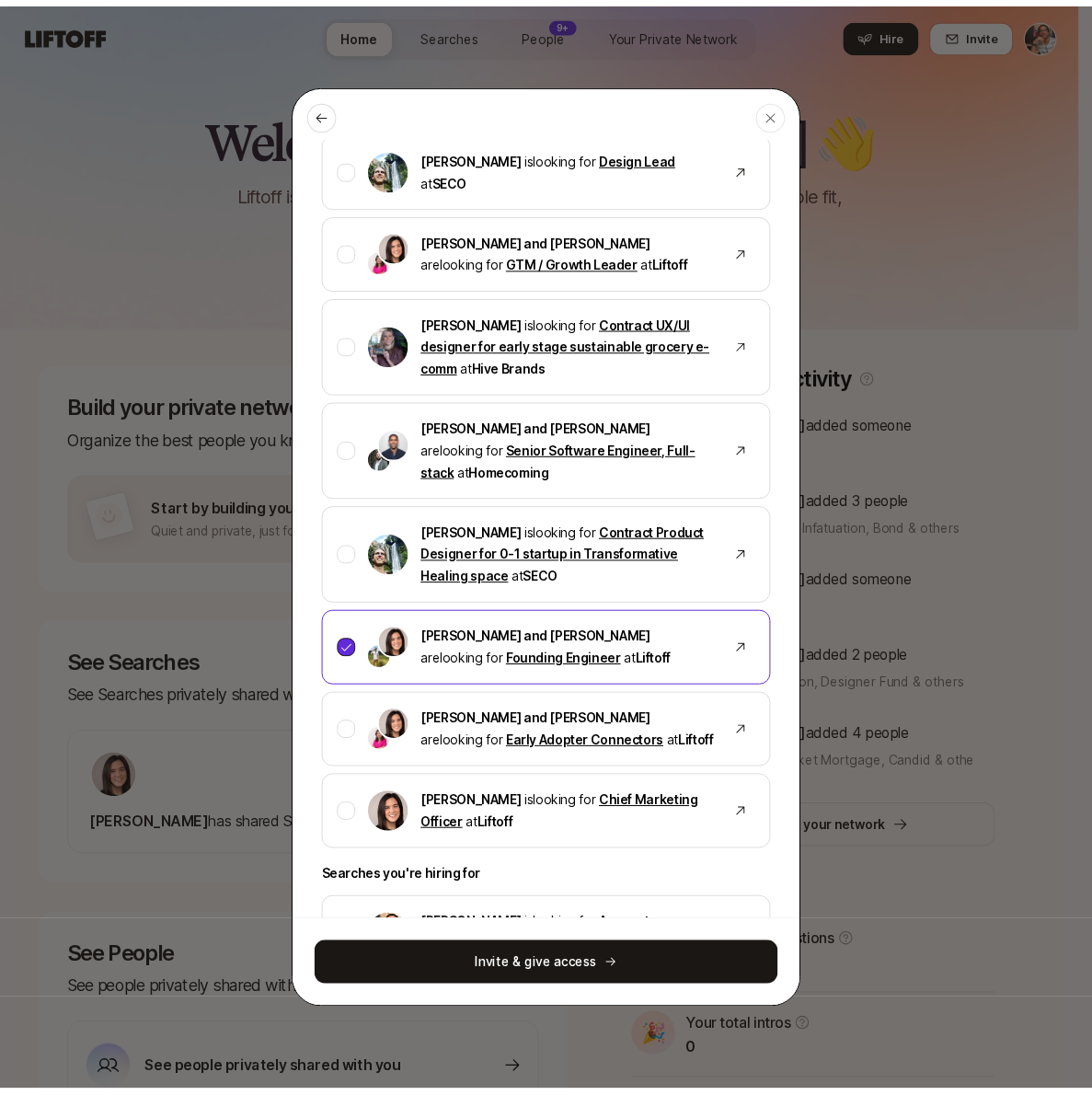
scroll to position [1044, 0]
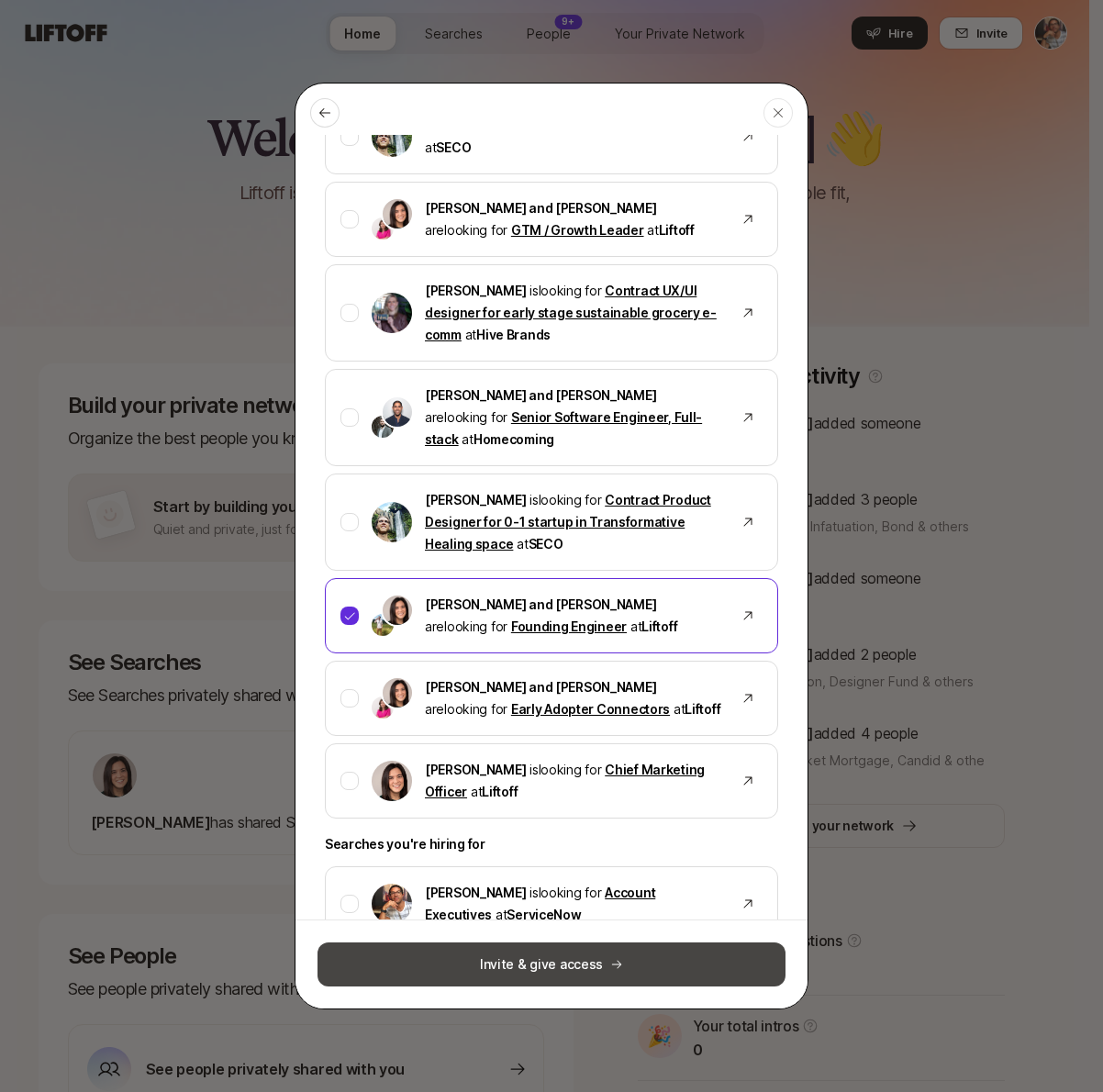
click at [589, 964] on button "Invite & give access" at bounding box center [552, 964] width 468 height 44
